Goal: Transaction & Acquisition: Purchase product/service

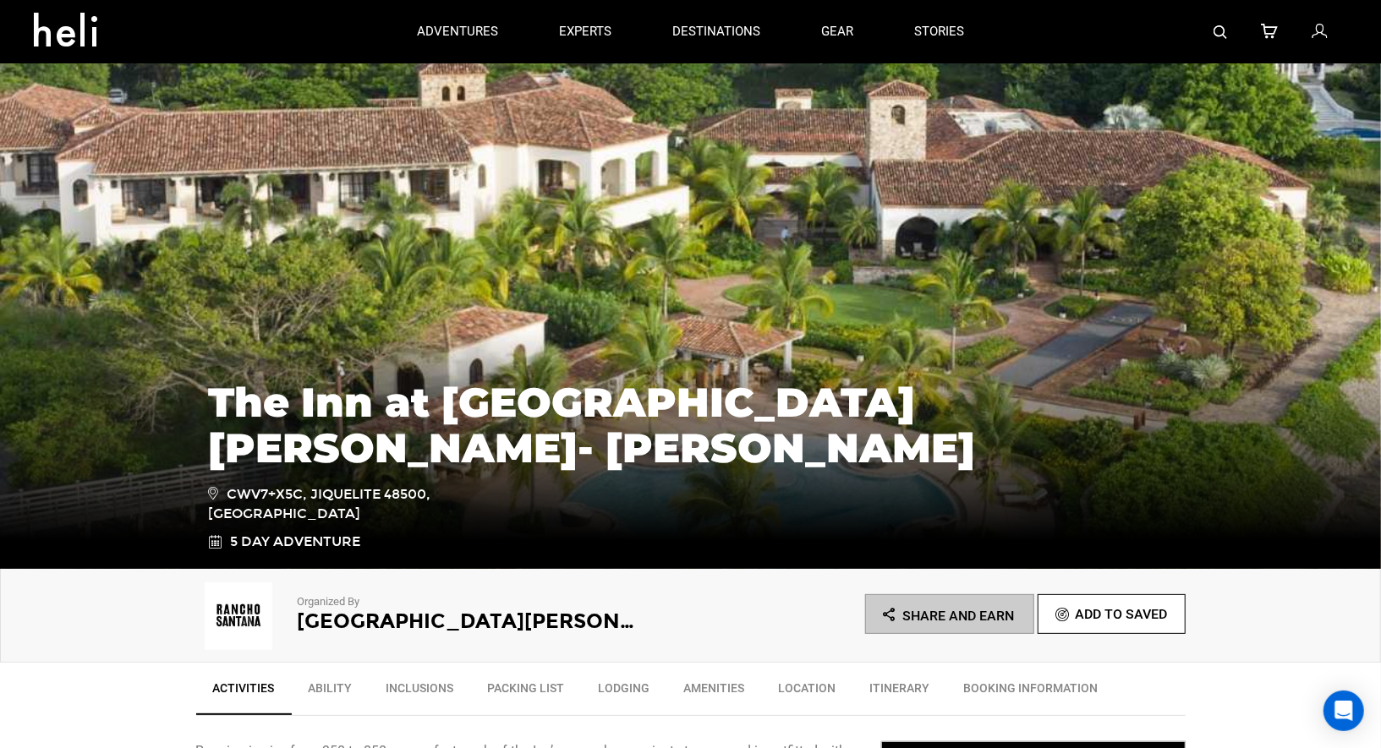
click at [1322, 27] on icon at bounding box center [1319, 32] width 15 height 22
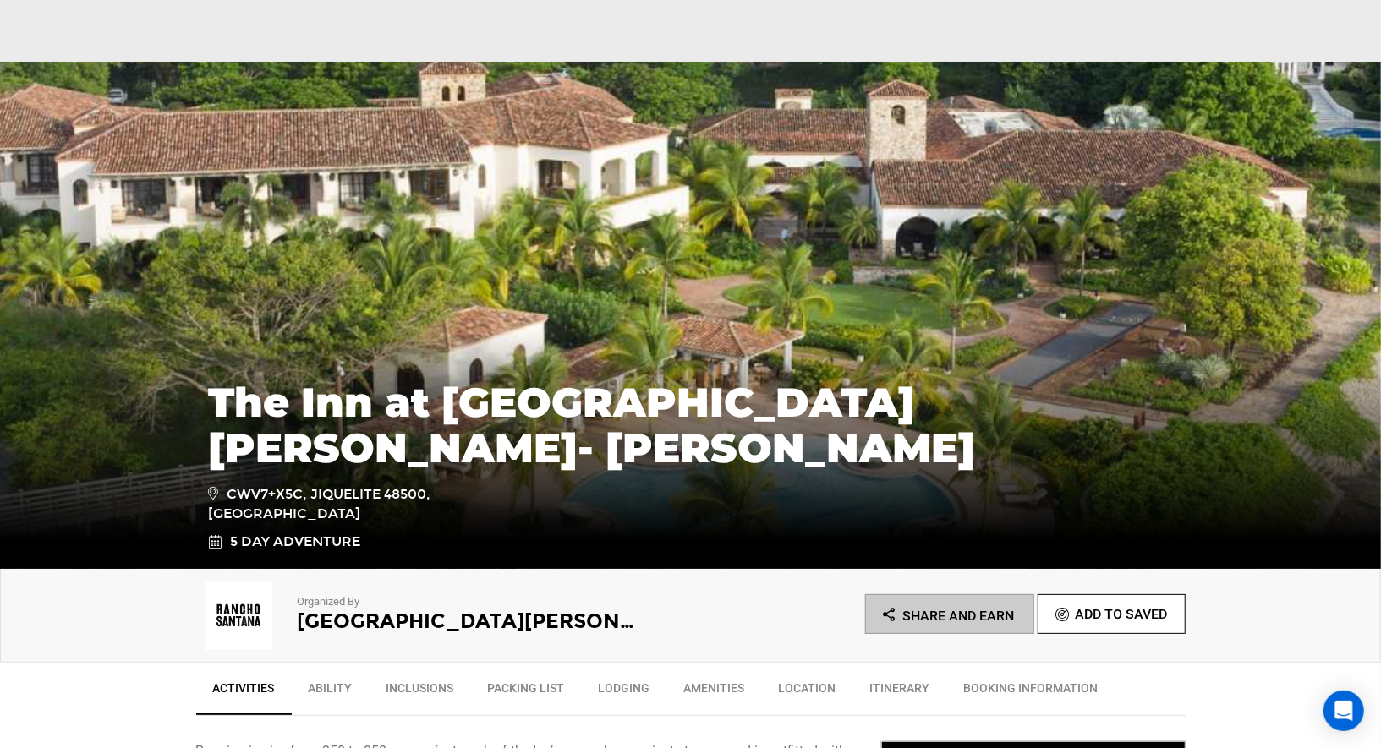
click at [714, 536] on div "The Inn at [GEOGRAPHIC_DATA][PERSON_NAME]- [PERSON_NAME] CWV7+X5C, Jiquelite 48…" at bounding box center [690, 457] width 989 height 189
click at [1242, 170] on img at bounding box center [690, 315] width 1381 height 507
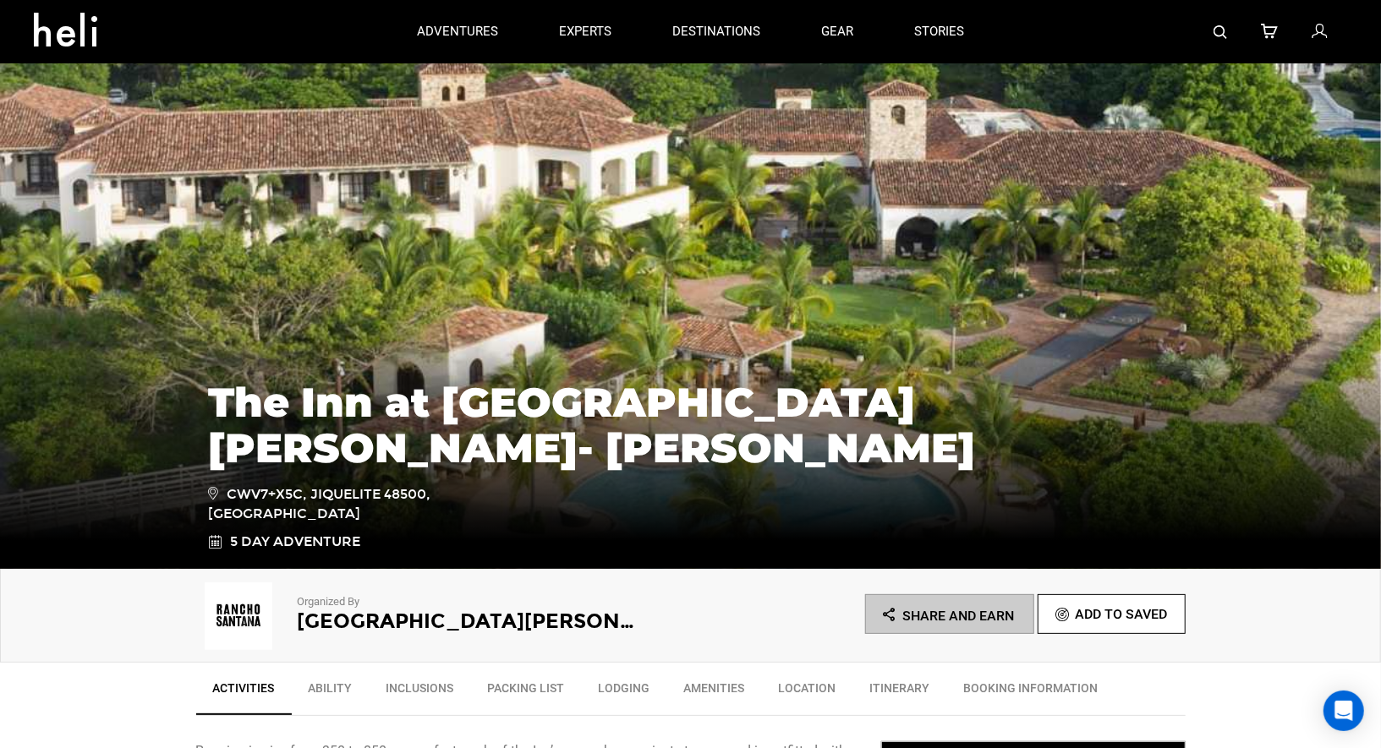
click at [1317, 26] on icon at bounding box center [1319, 32] width 15 height 22
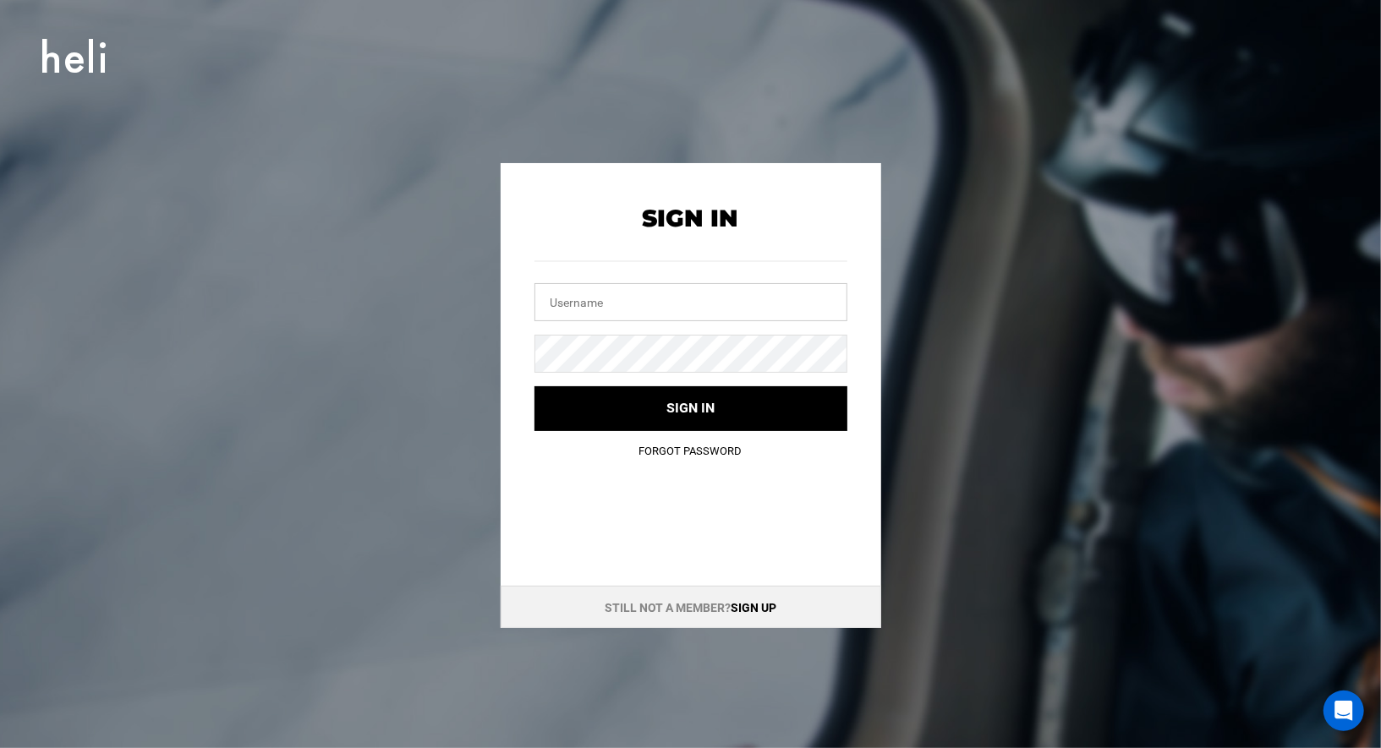
click at [707, 286] on input "text" at bounding box center [690, 302] width 313 height 38
type input "jakemarin454@gmail.com"
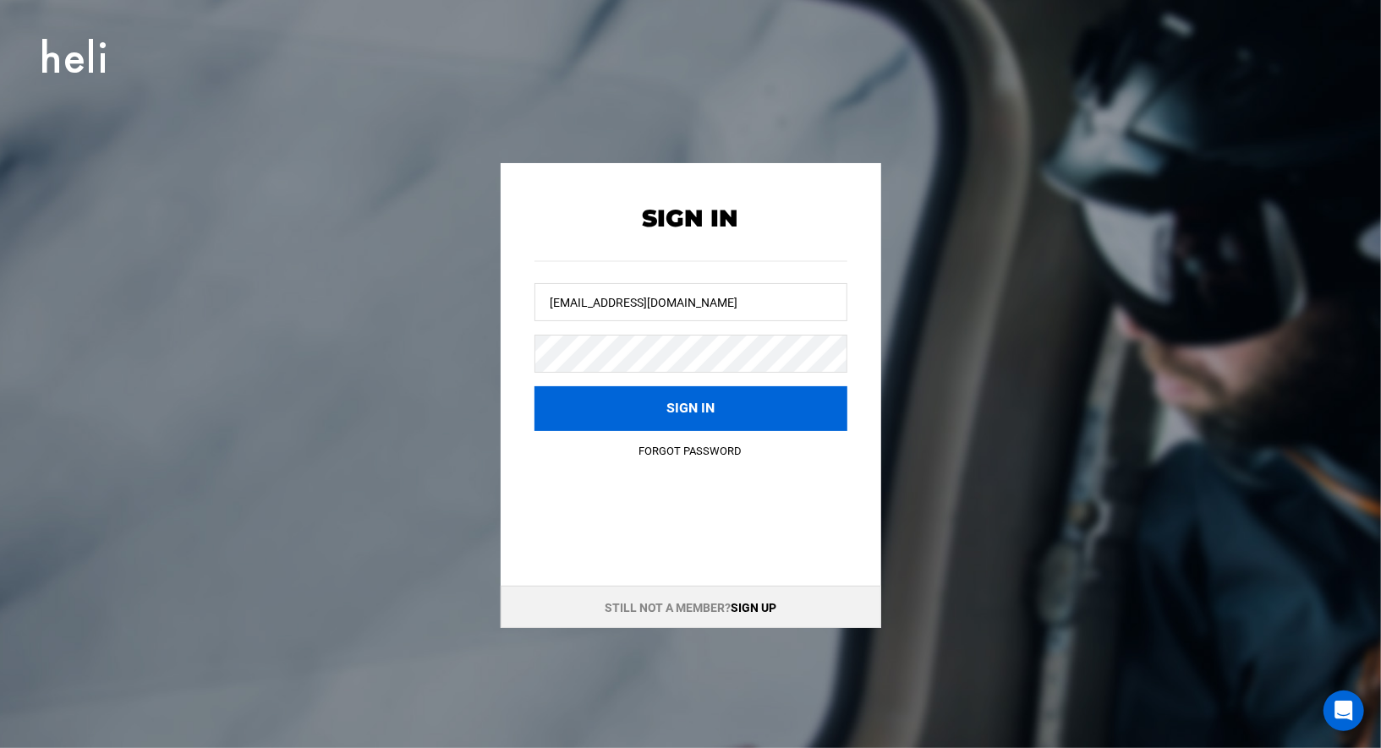
click at [671, 405] on button "Sign in" at bounding box center [690, 408] width 313 height 45
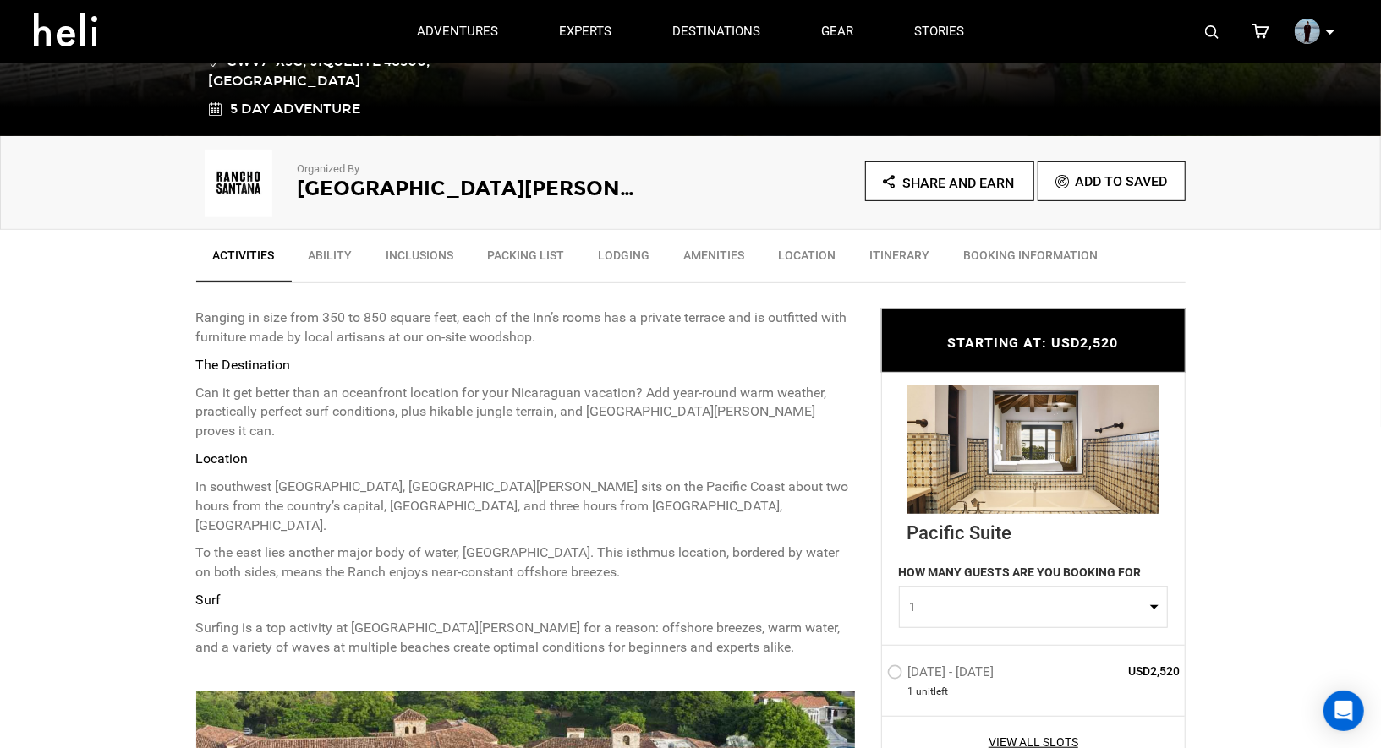
scroll to position [786, 0]
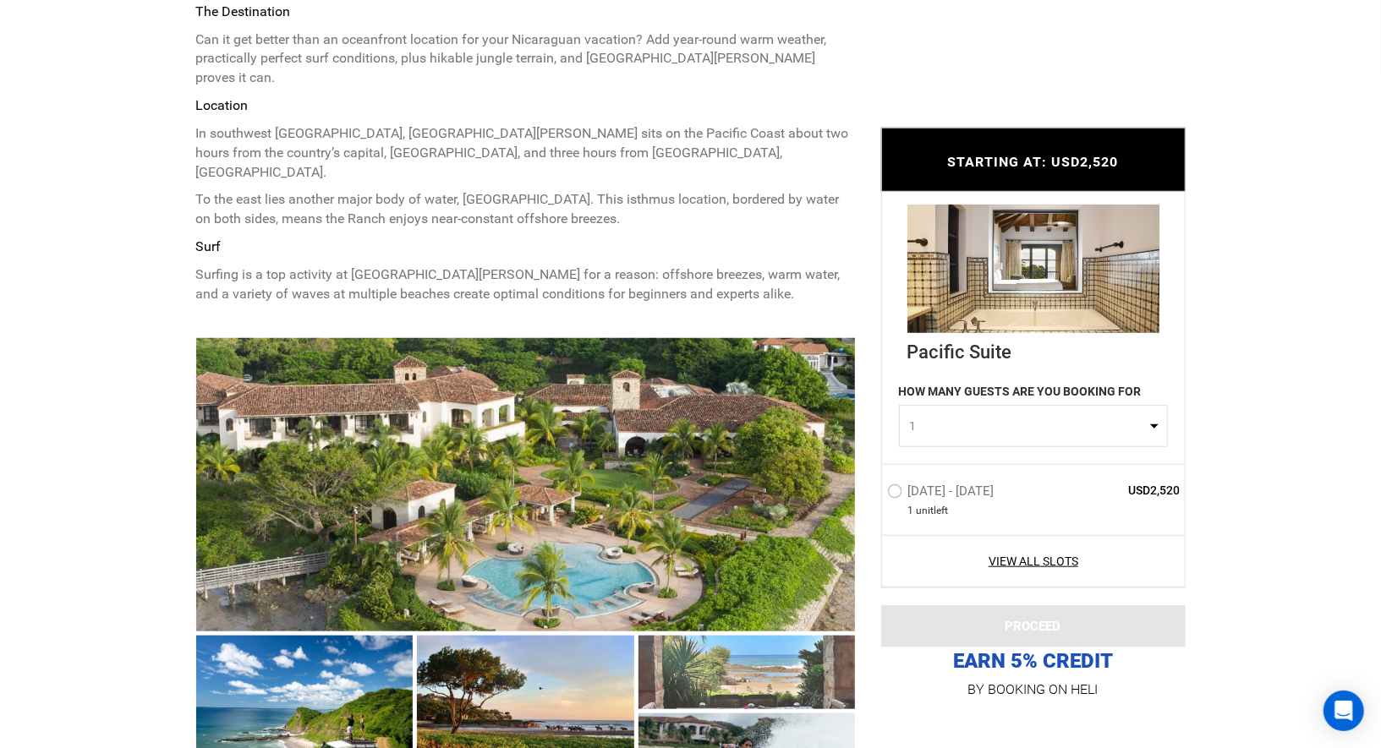
click at [974, 430] on span "1" at bounding box center [1028, 426] width 236 height 17
click at [909, 500] on span "2" at bounding box center [911, 498] width 7 height 17
select select "2"
click at [895, 495] on label "[DATE] - [DATE]" at bounding box center [943, 494] width 112 height 20
click at [875, 495] on input "[DATE] - [DATE]" at bounding box center [875, 498] width 0 height 36
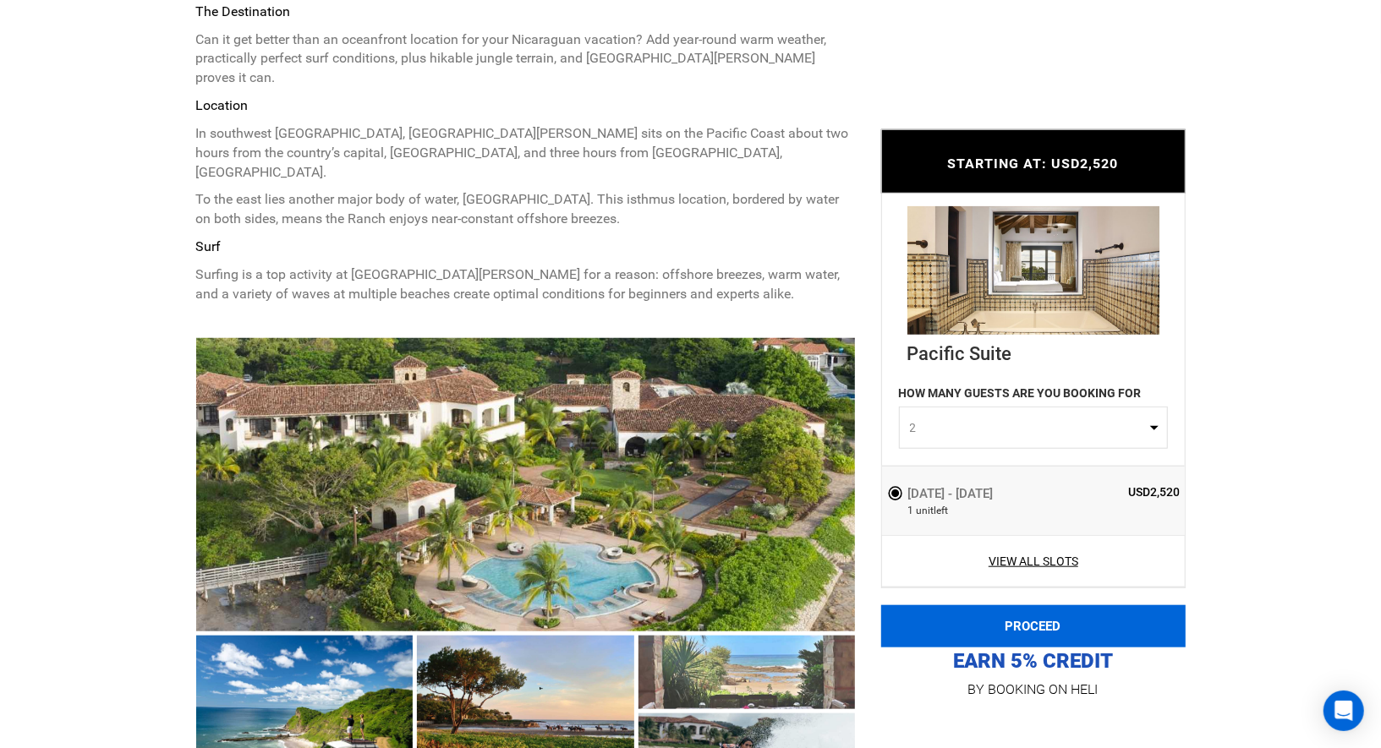
click at [972, 633] on button "PROCEED" at bounding box center [1033, 626] width 304 height 42
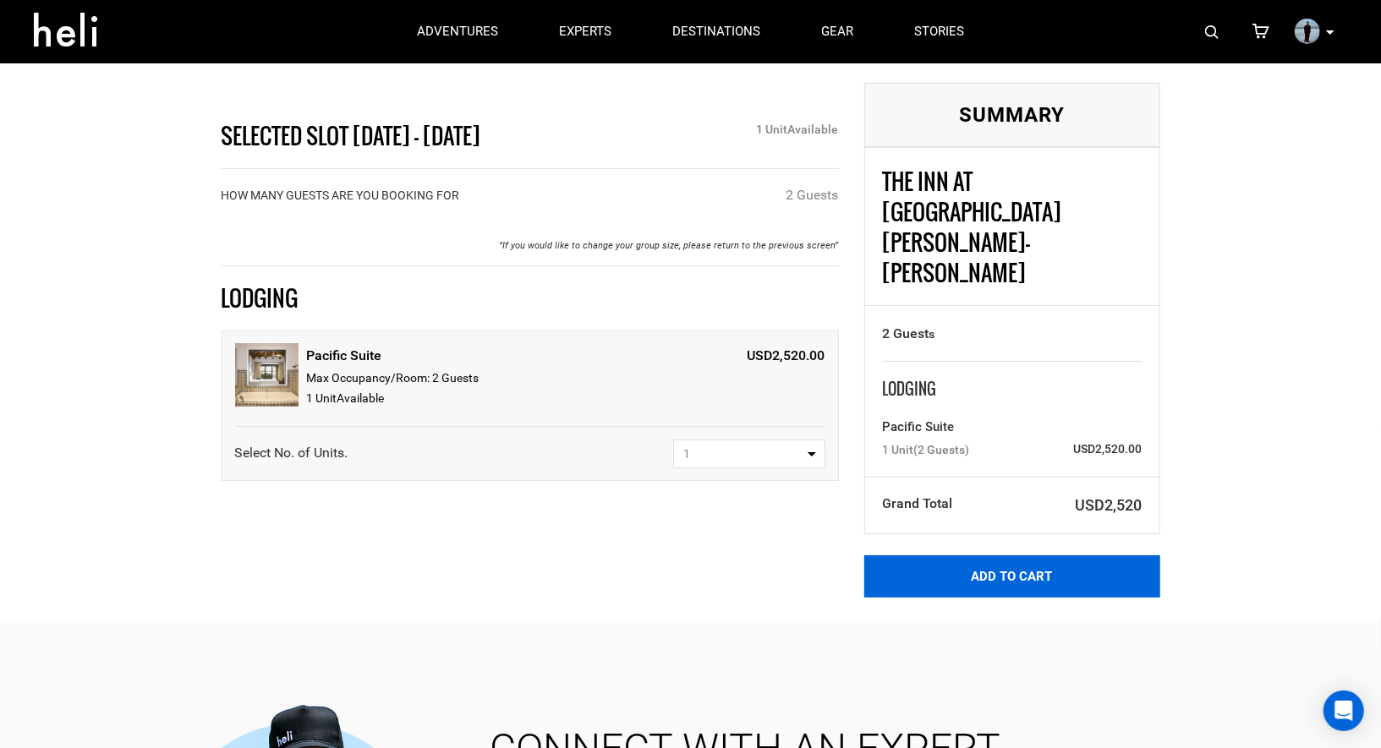
click at [993, 556] on button "Add to Cart" at bounding box center [1012, 577] width 296 height 42
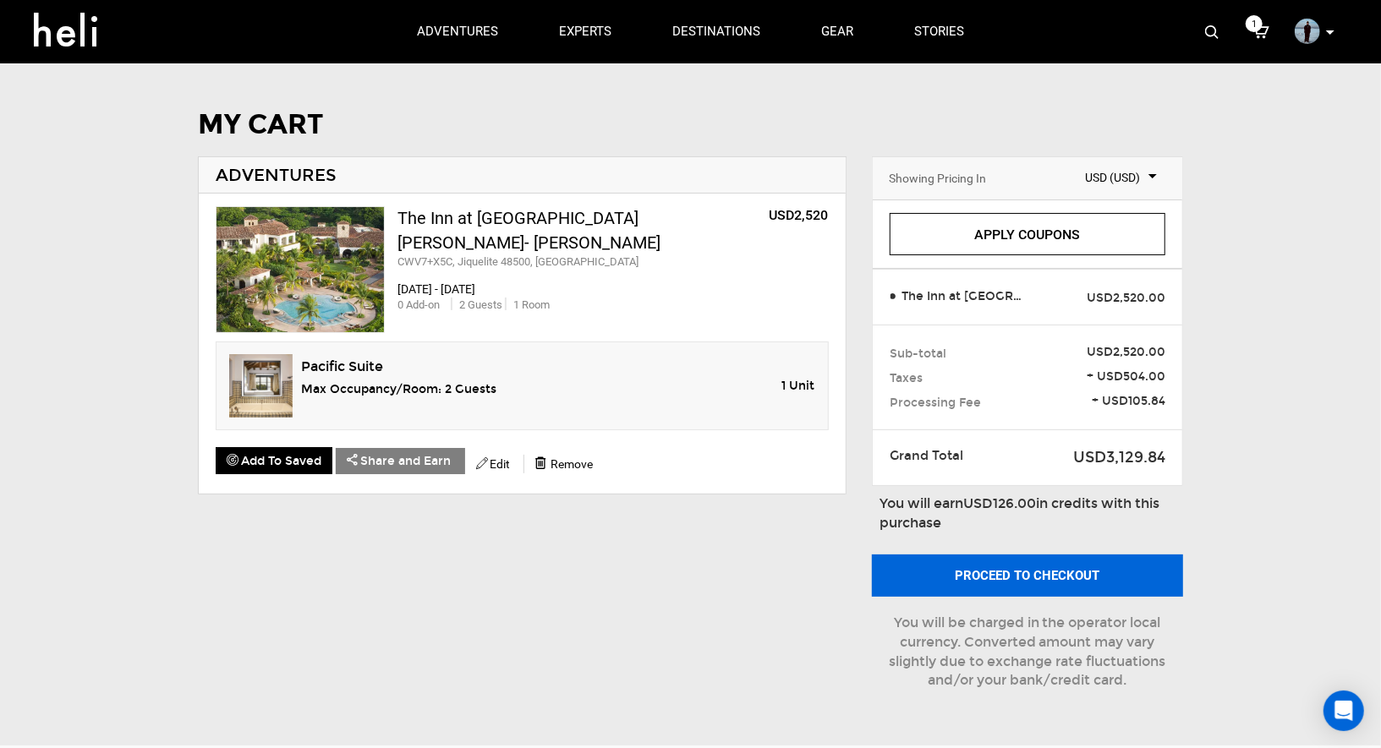
click at [989, 577] on button "Proceed to checkout" at bounding box center [1027, 576] width 311 height 42
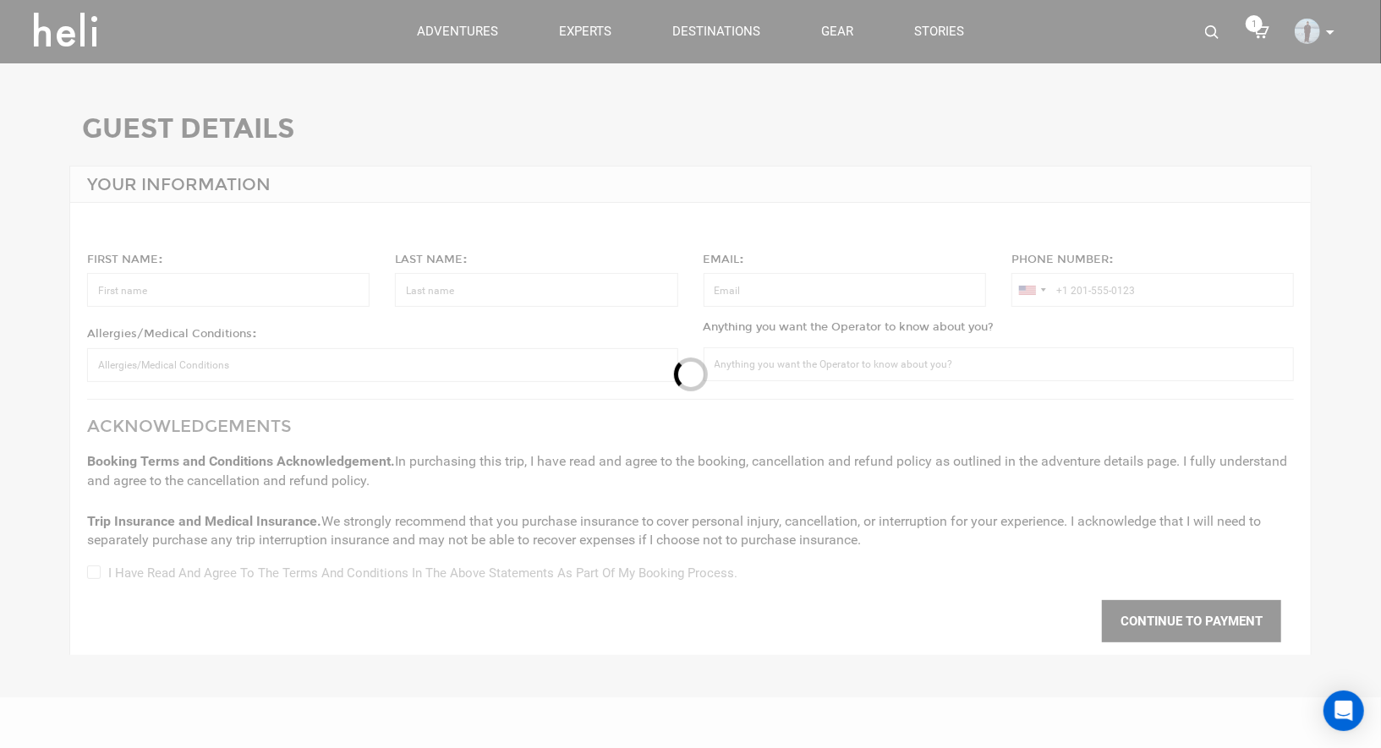
type input "Jake"
type input "Marin"
type input "jakemarin454@gmail.com"
type input "+1 562-583-4719"
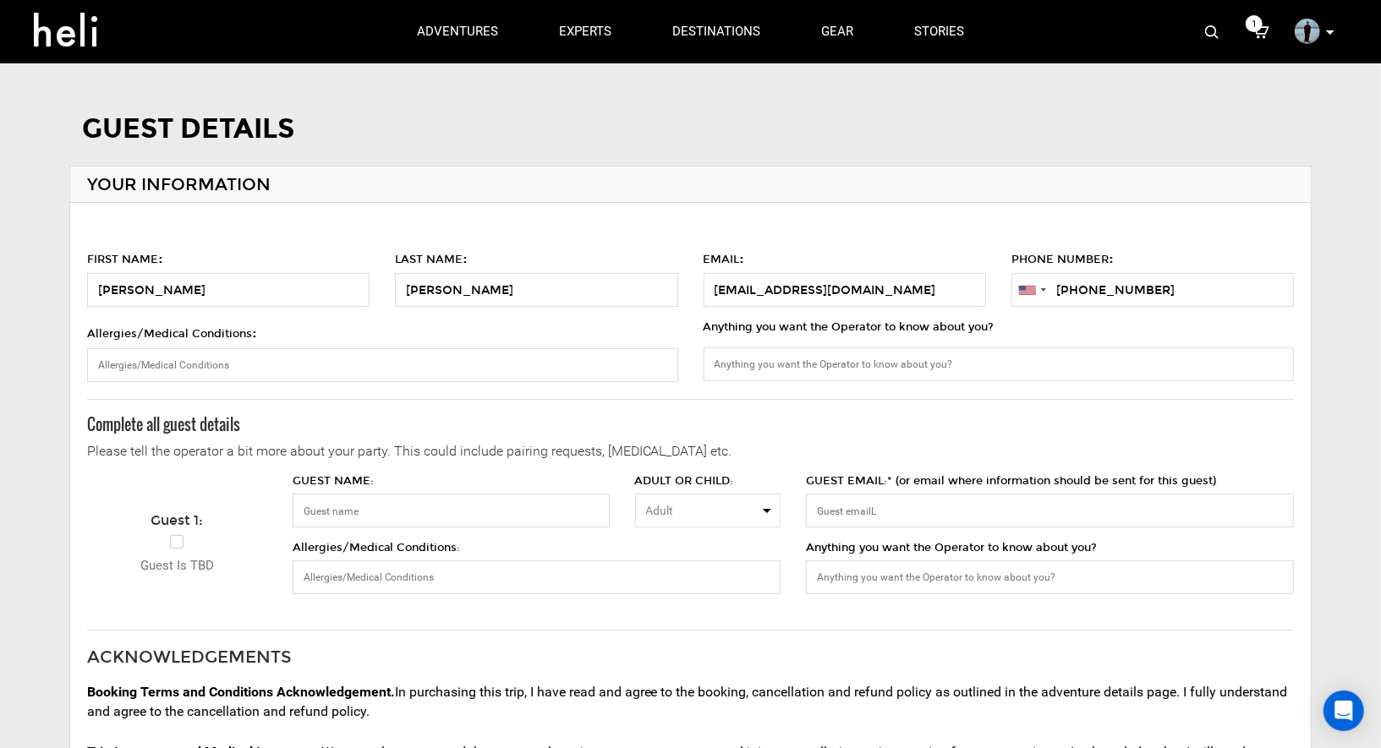
scroll to position [1, 0]
